Goal: Task Accomplishment & Management: Use online tool/utility

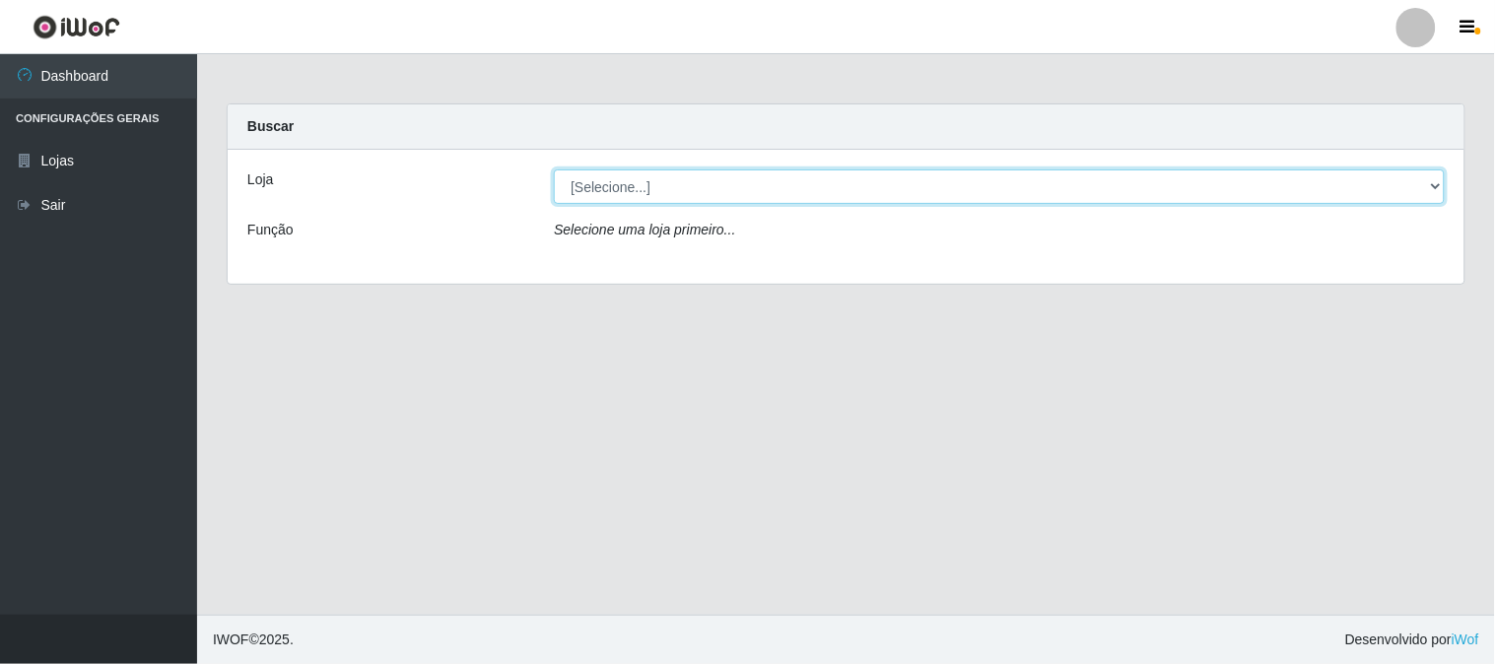
drag, startPoint x: 1421, startPoint y: 193, endPoint x: 1415, endPoint y: 202, distance: 11.2
click at [1421, 193] on select "[Selecione...] Rede Compras Supermercados - LOJA 1" at bounding box center [999, 187] width 891 height 35
select select "158"
click at [554, 170] on select "[Selecione...] Rede Compras Supermercados - LOJA 1" at bounding box center [999, 187] width 891 height 35
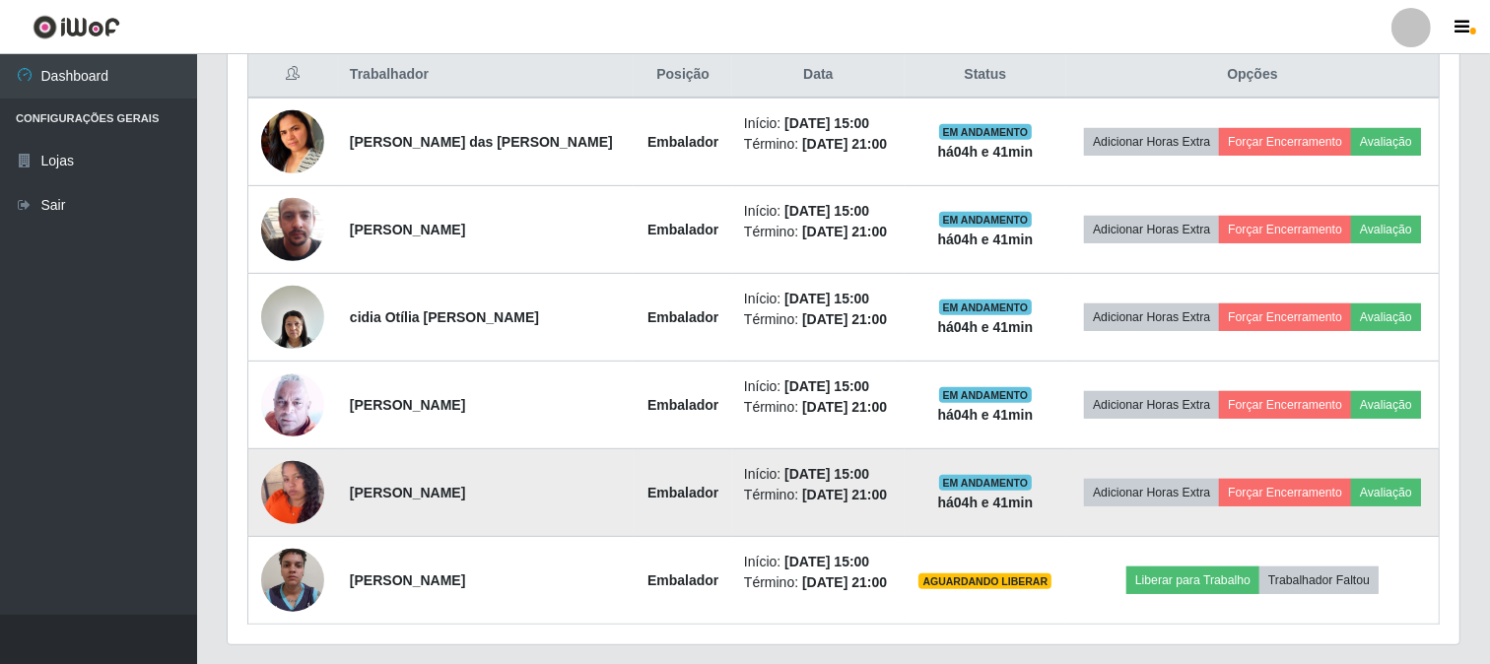
scroll to position [820, 0]
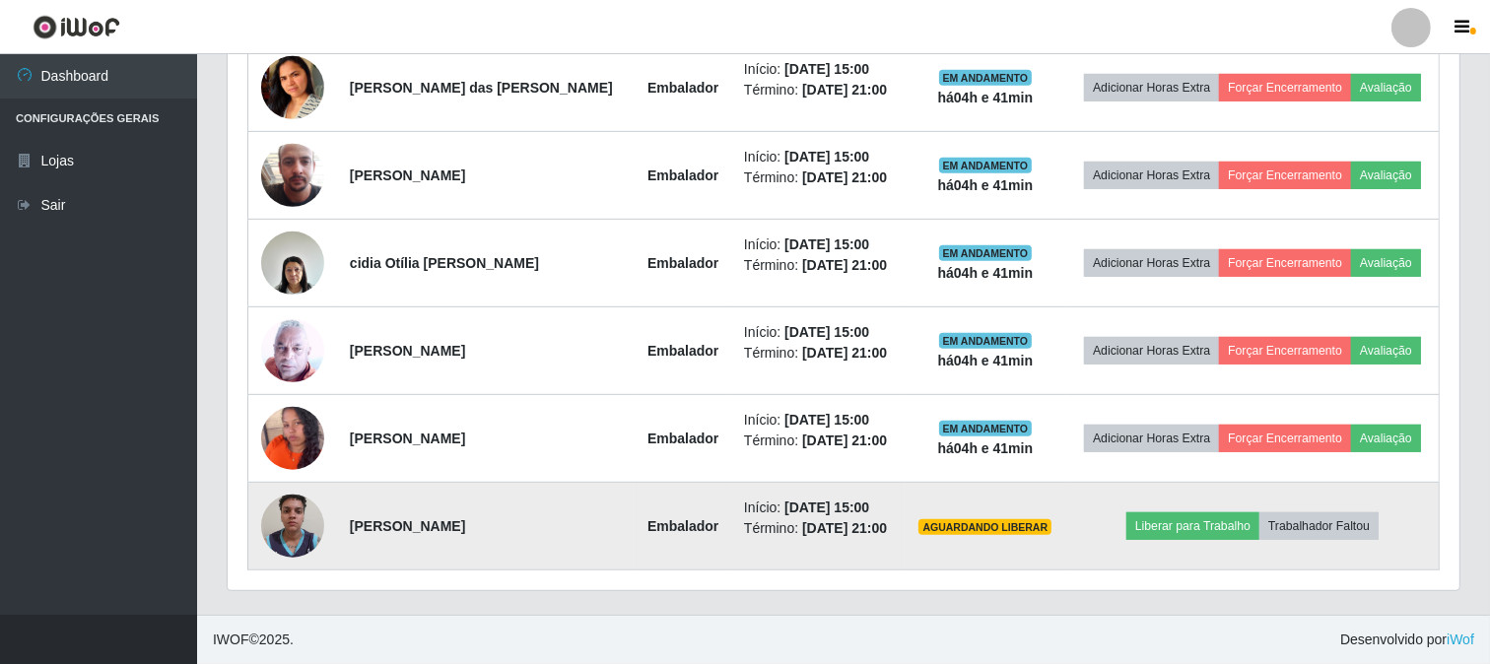
click at [272, 527] on img at bounding box center [292, 526] width 63 height 84
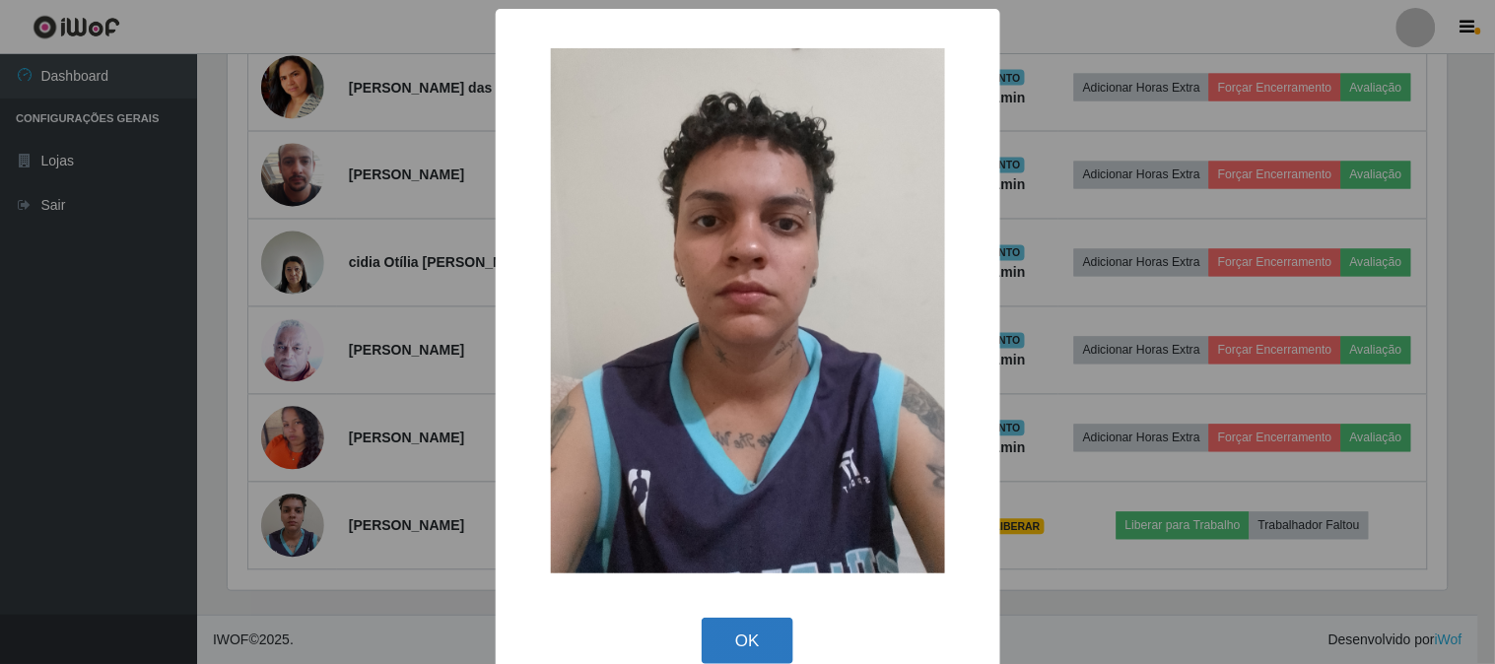
click at [760, 654] on button "OK" at bounding box center [748, 641] width 92 height 46
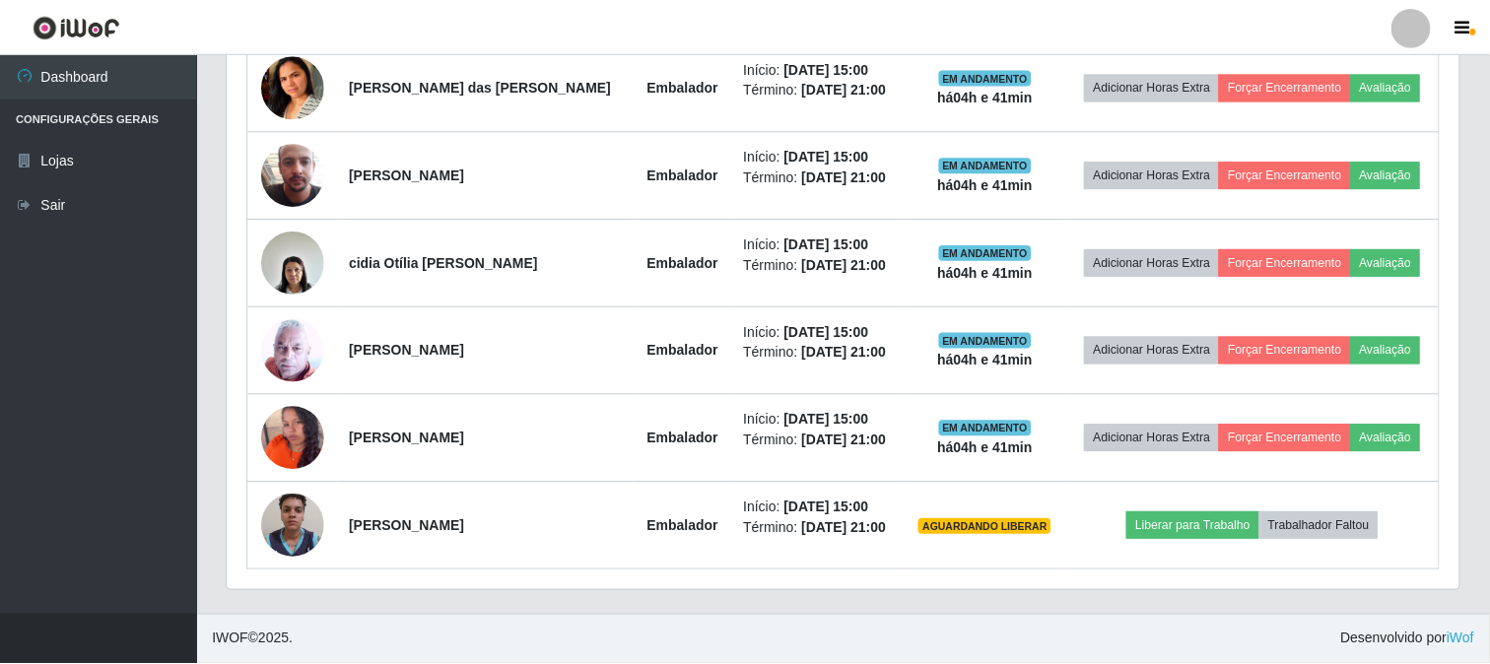
scroll to position [408, 1232]
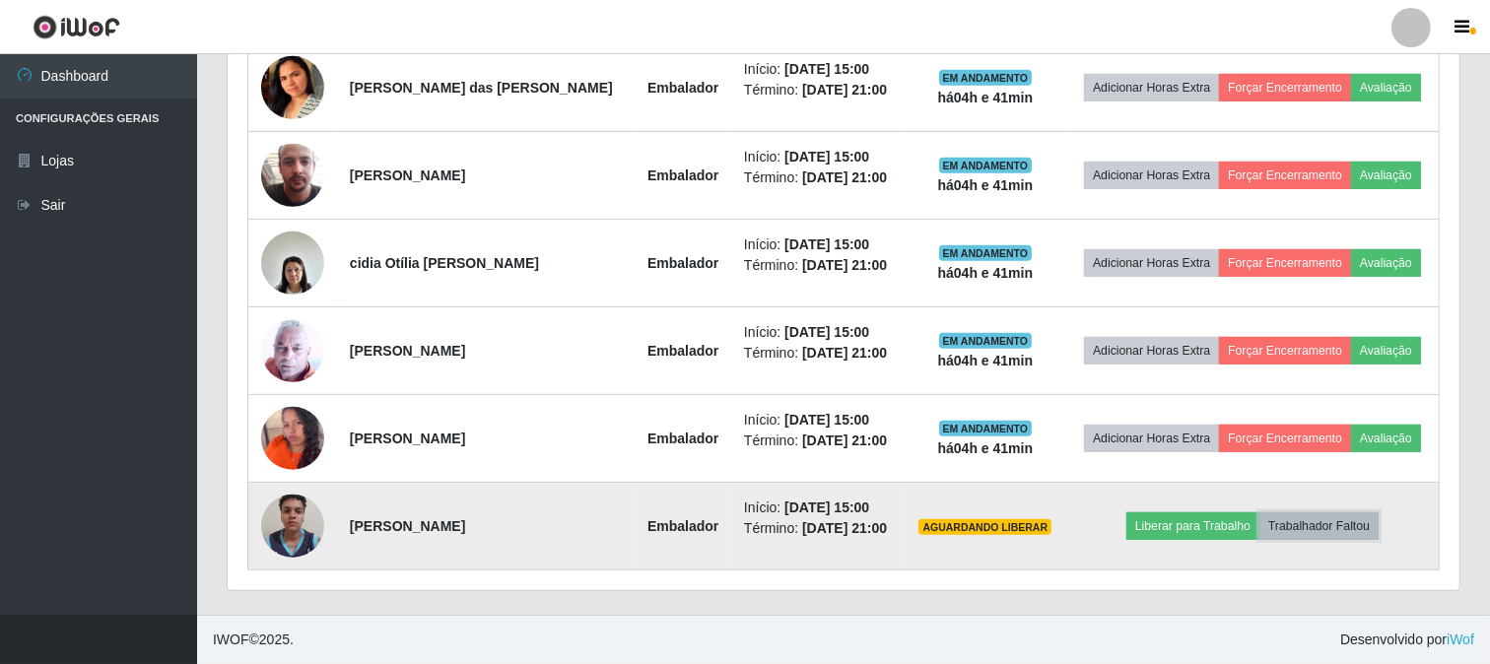
click at [1323, 525] on button "Trabalhador Faltou" at bounding box center [1319, 527] width 119 height 28
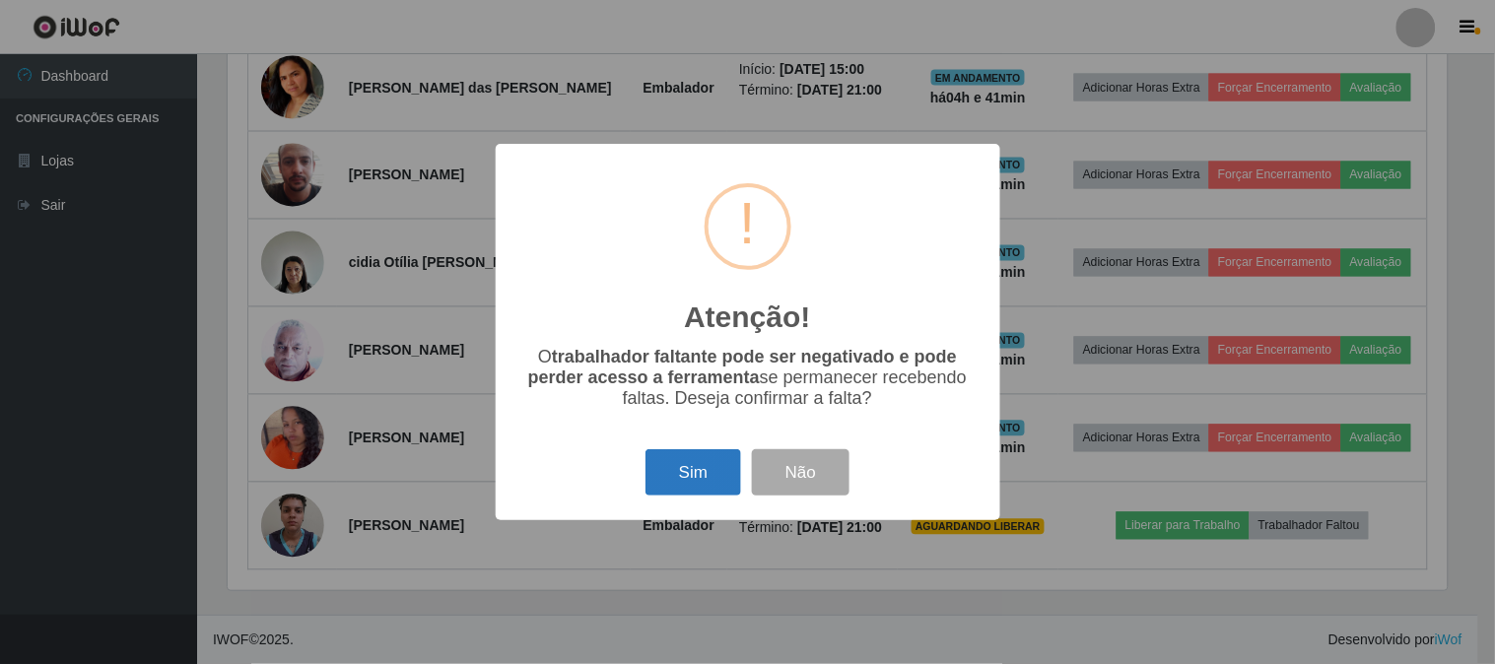
click at [706, 480] on button "Sim" at bounding box center [694, 472] width 96 height 46
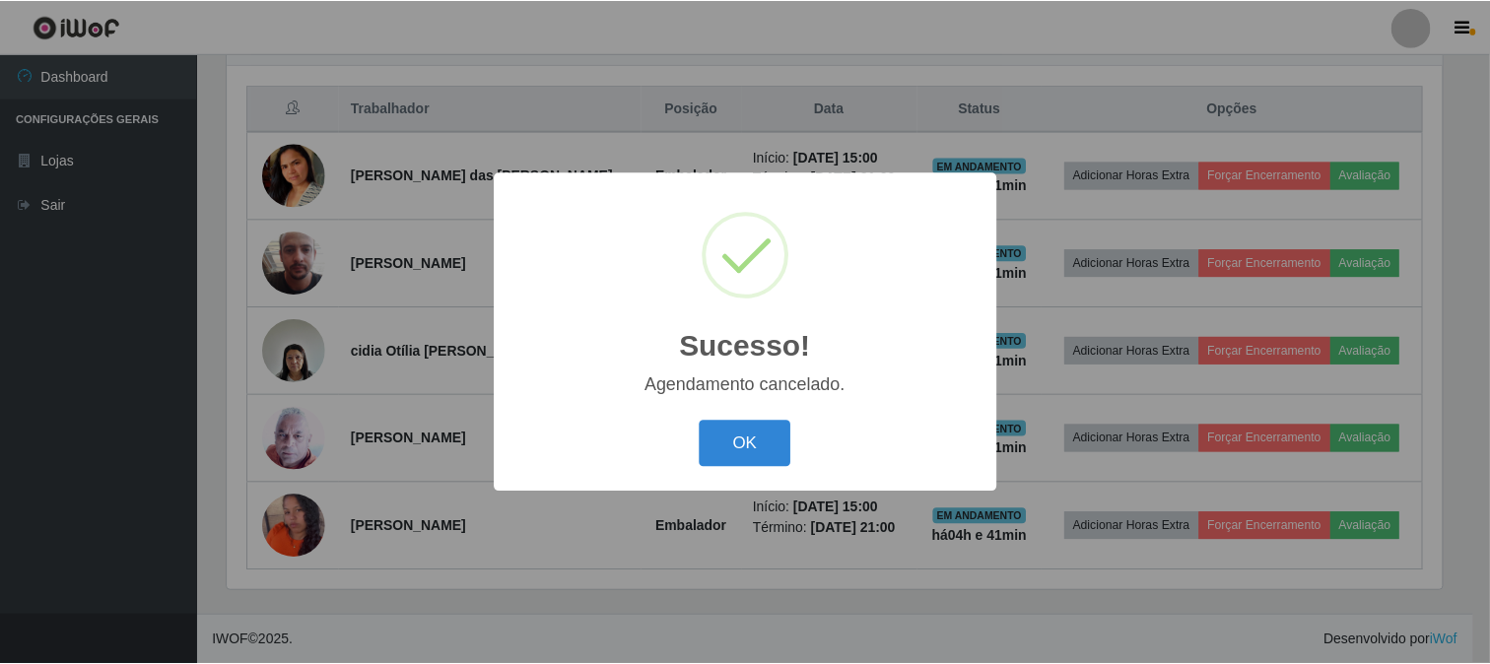
scroll to position [732, 0]
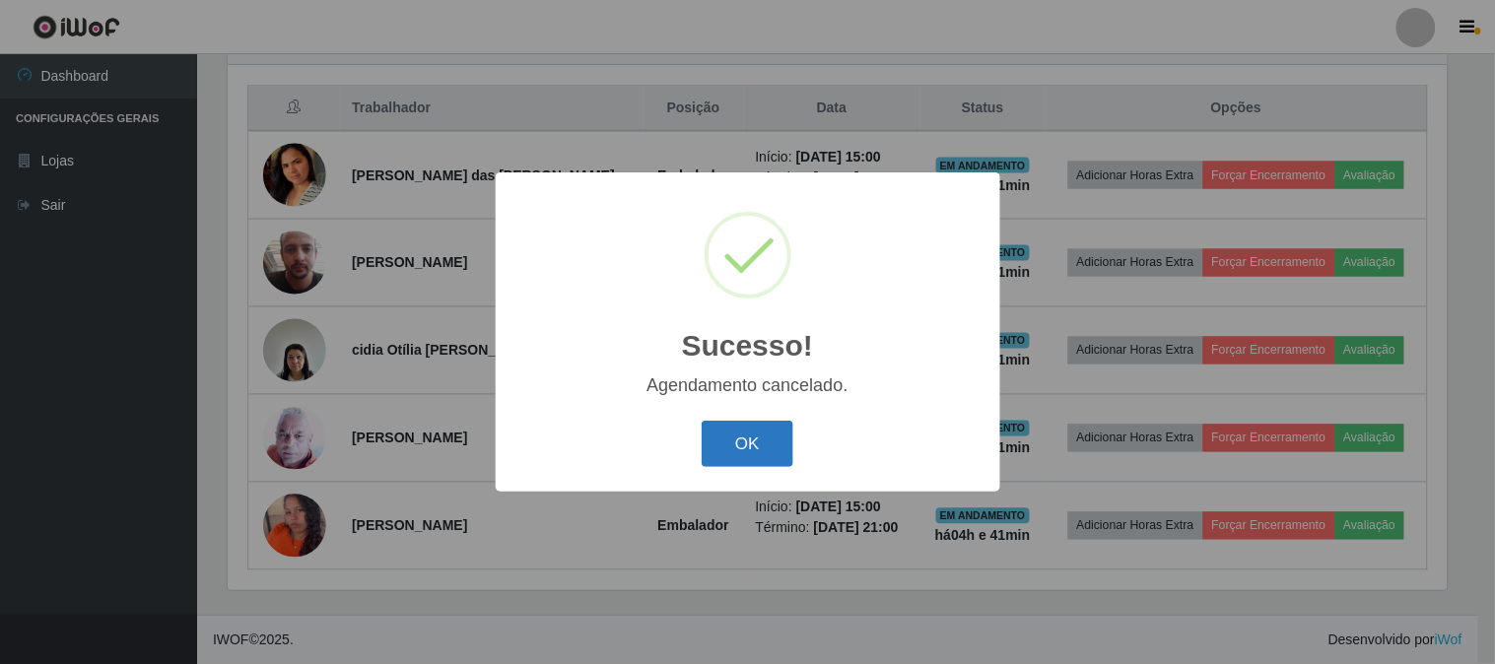
click at [765, 436] on button "OK" at bounding box center [748, 444] width 92 height 46
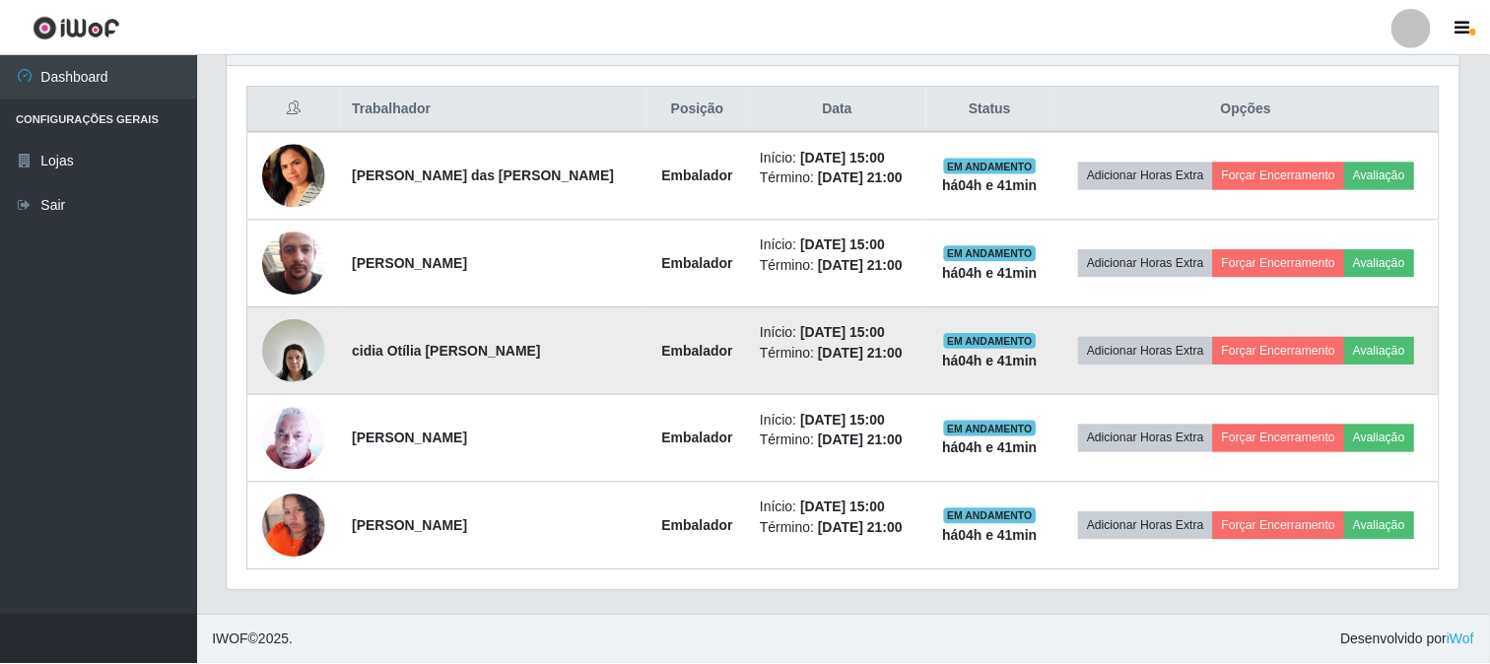
scroll to position [408, 1232]
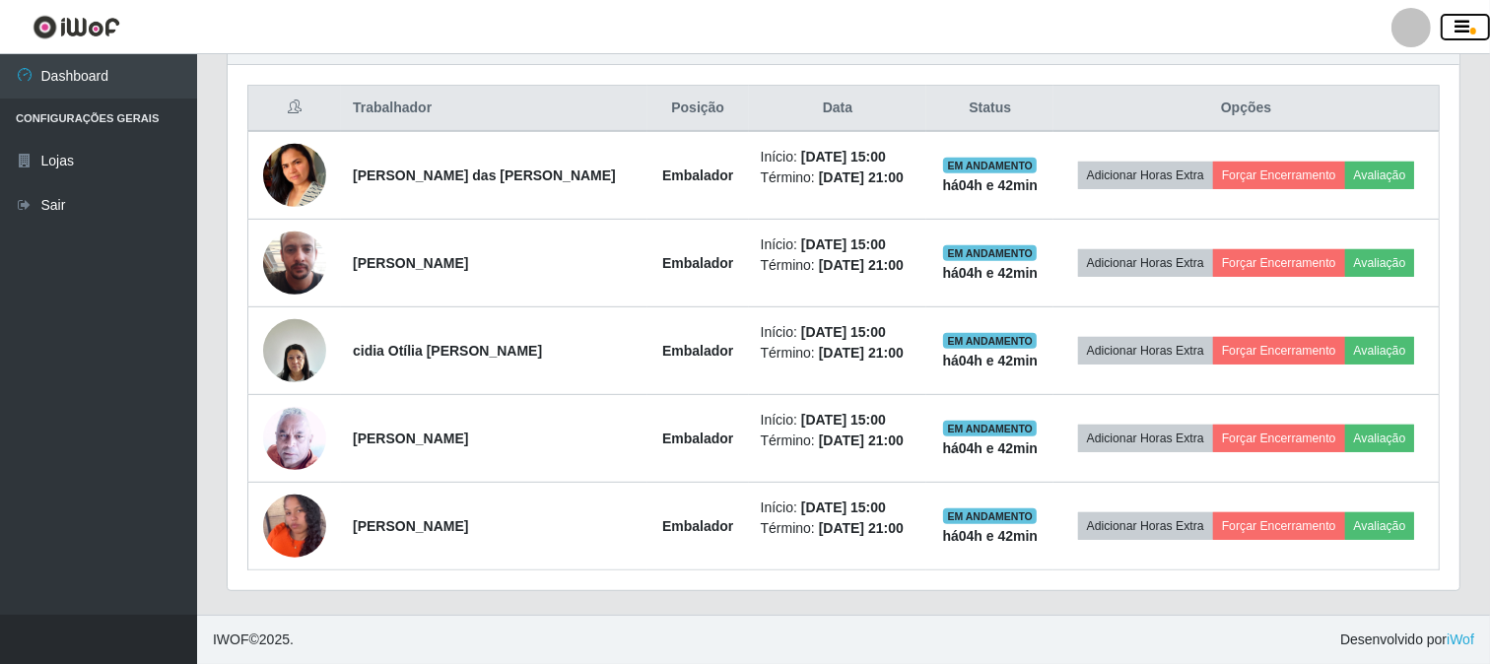
click at [1459, 21] on icon "button" at bounding box center [1463, 28] width 15 height 18
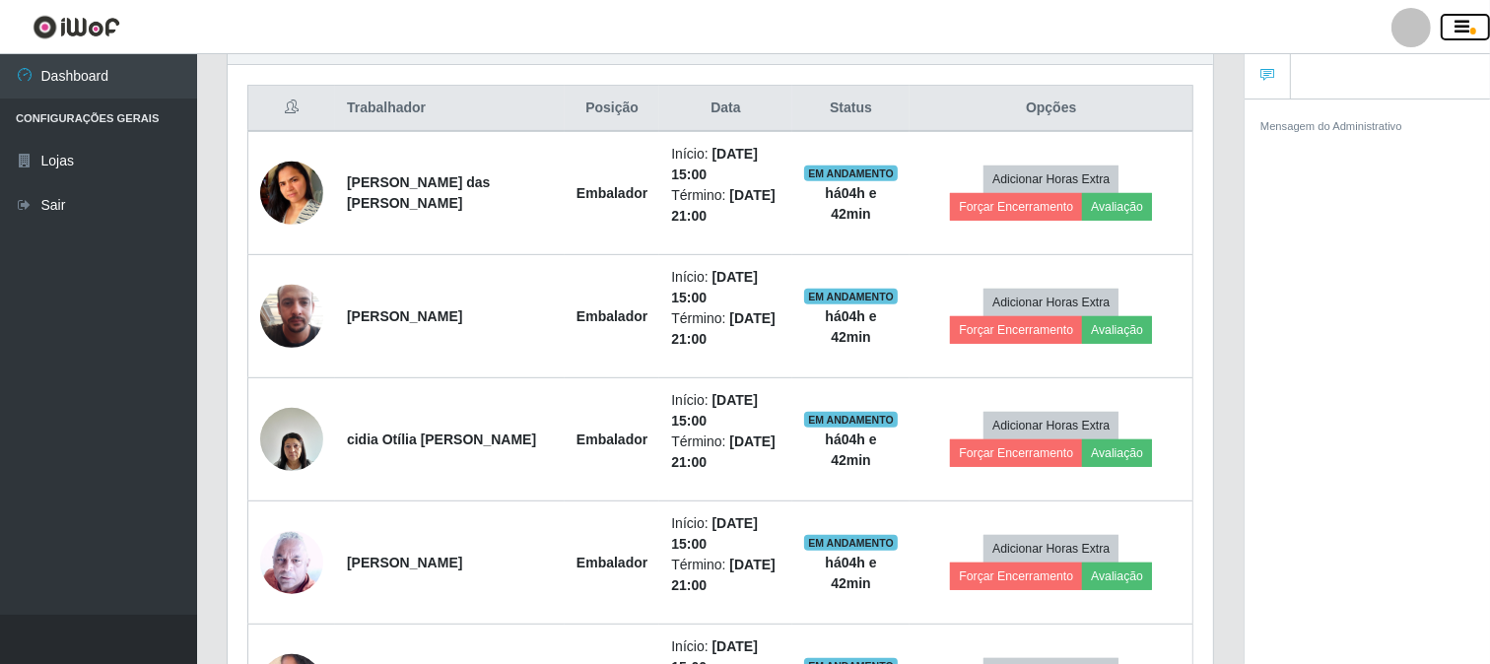
scroll to position [985327, 984749]
click at [1314, 126] on small "Mensagem do Administrativo" at bounding box center [1332, 126] width 142 height 12
click at [1269, 72] on icon at bounding box center [1268, 75] width 14 height 14
click at [1455, 14] on header "Perfil Alterar Senha Sair" at bounding box center [745, 27] width 1490 height 54
click at [1463, 27] on icon "button" at bounding box center [1463, 28] width 15 height 18
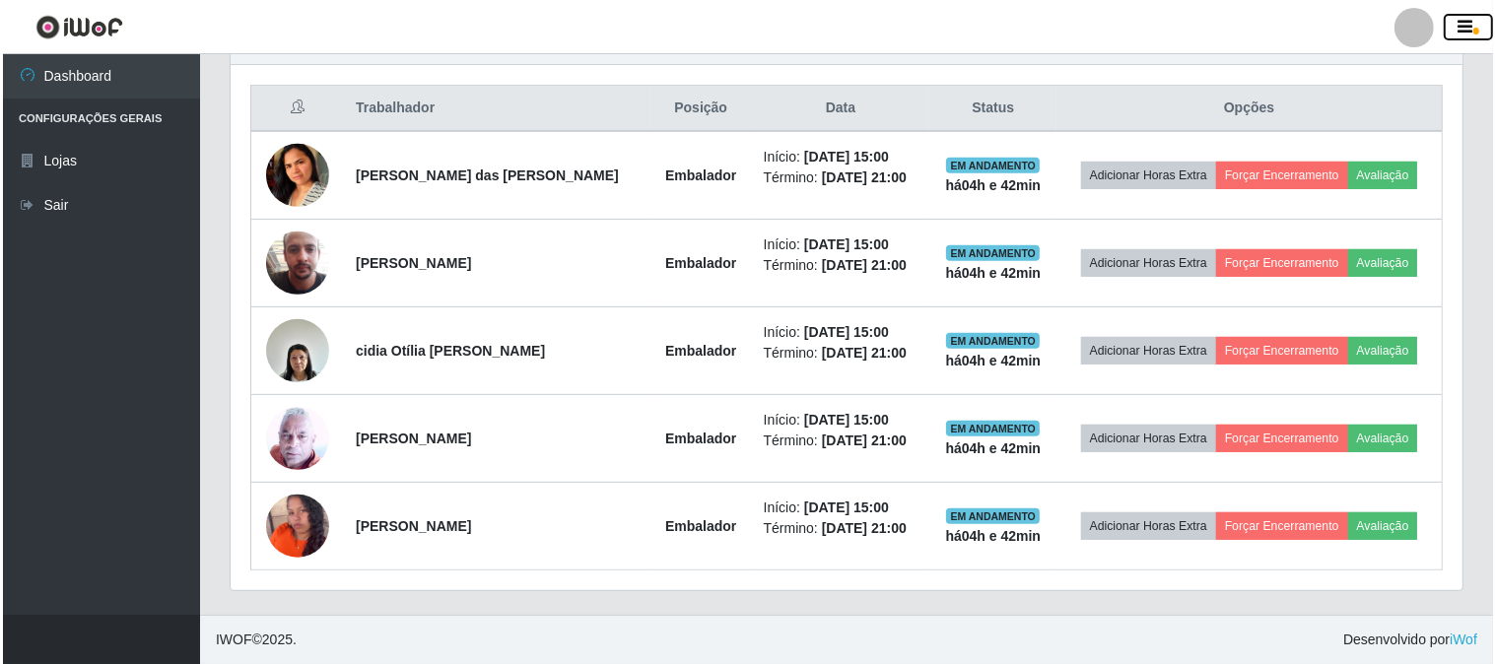
scroll to position [408, 1232]
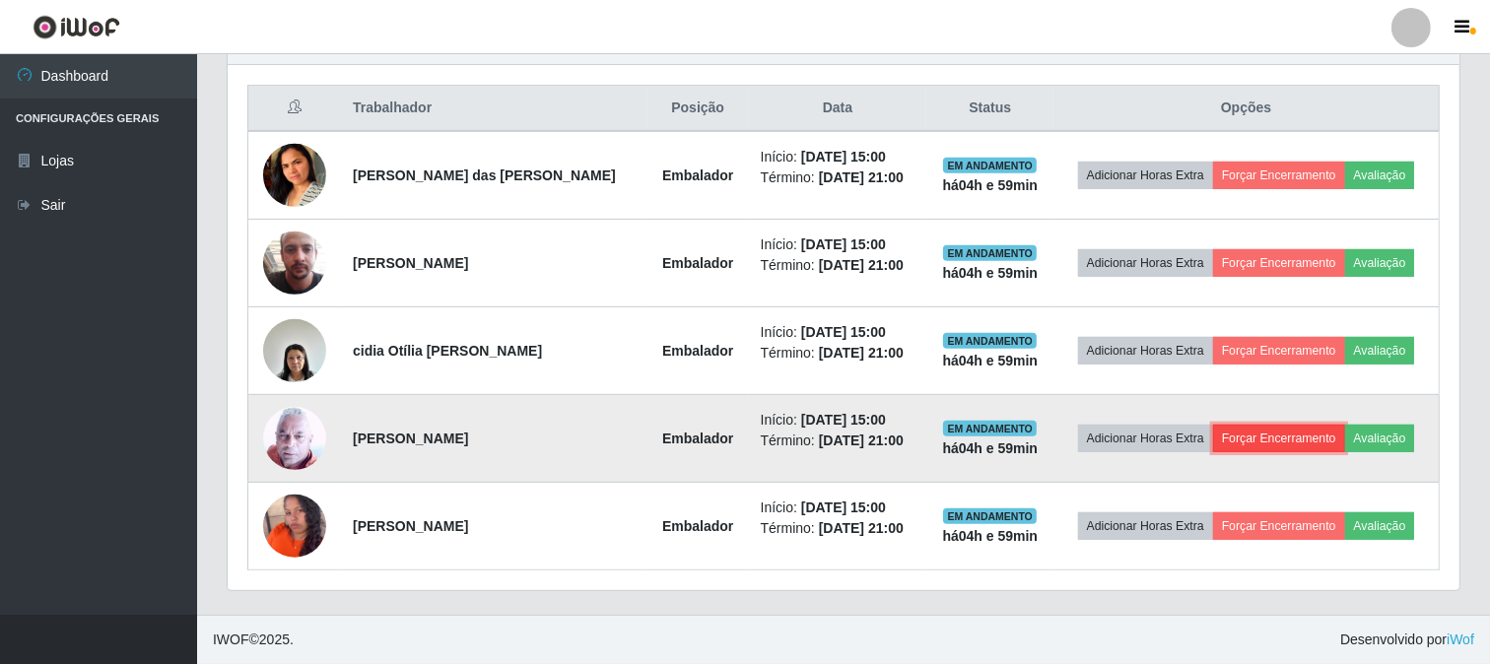
click at [1265, 439] on button "Forçar Encerramento" at bounding box center [1279, 439] width 132 height 28
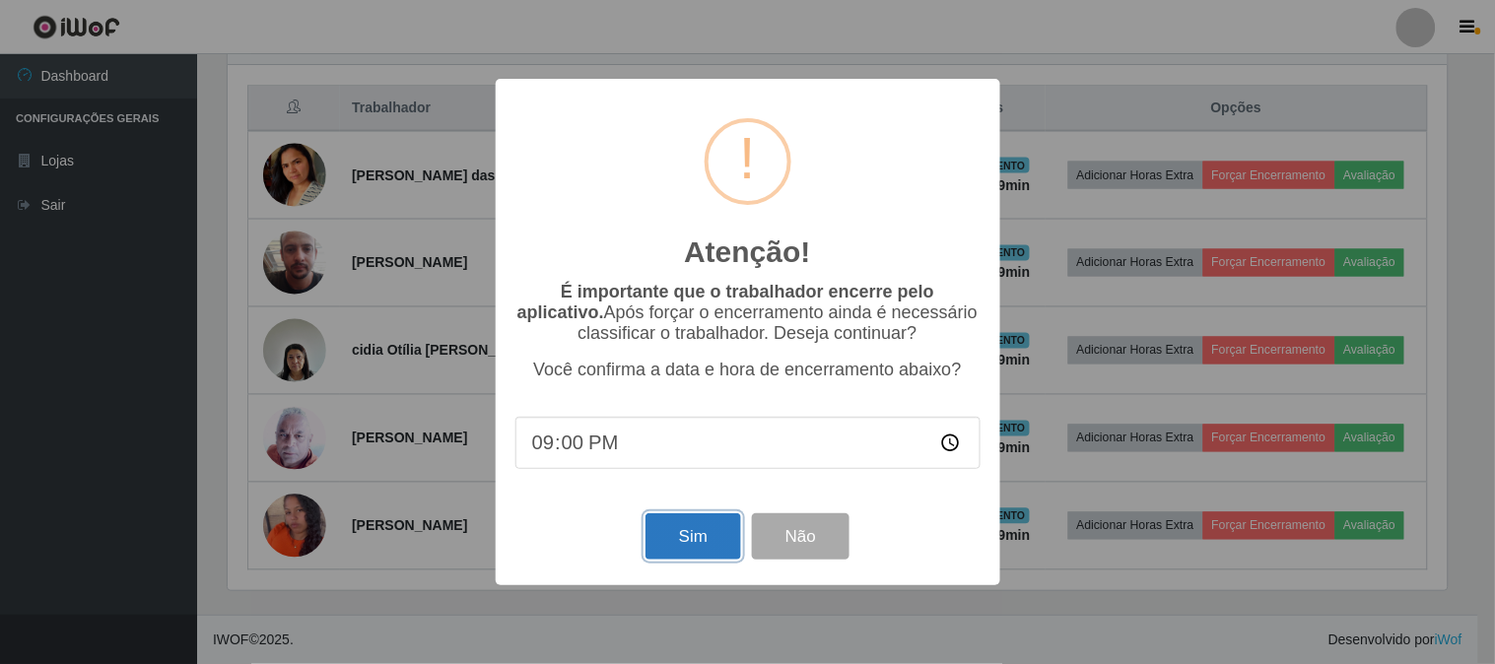
click at [676, 537] on button "Sim" at bounding box center [694, 537] width 96 height 46
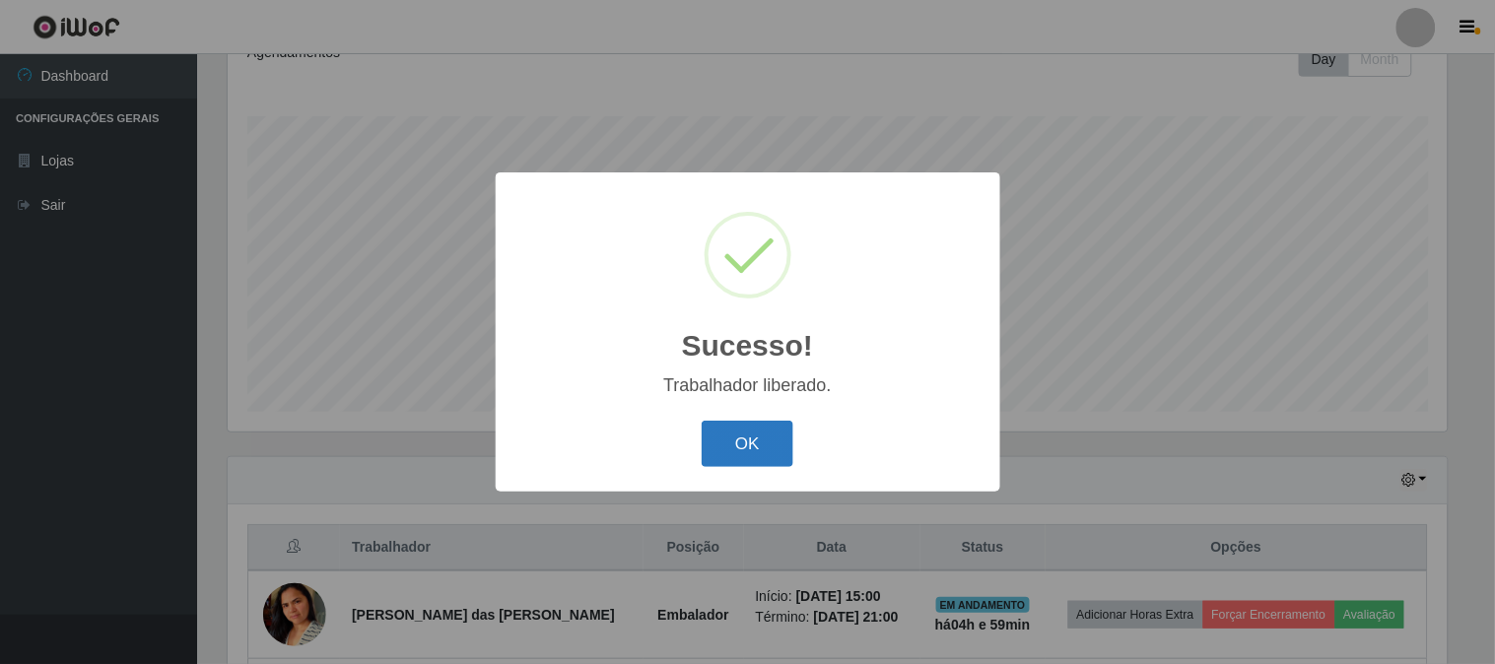
click at [759, 442] on button "OK" at bounding box center [748, 444] width 92 height 46
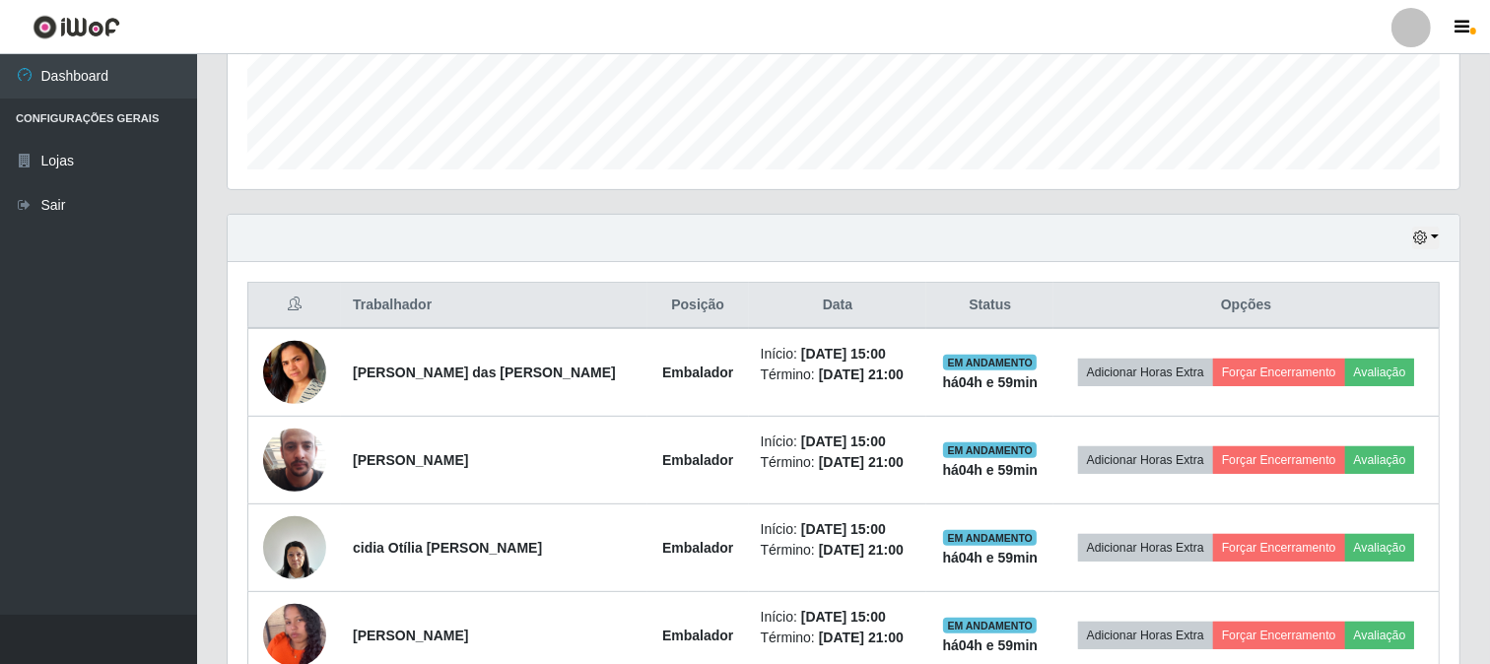
scroll to position [645, 0]
